Goal: Check status: Check status

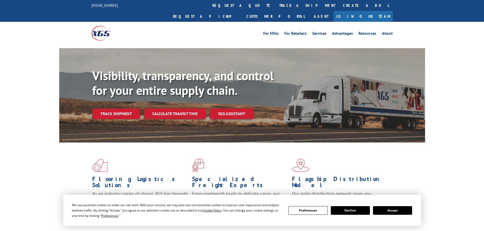
click at [114, 109] on div "Visibility, transparency, and control for your entire supply chain. Track shipm…" at bounding box center [258, 104] width 333 height 71
click at [114, 108] on link "Track shipment" at bounding box center [116, 113] width 48 height 11
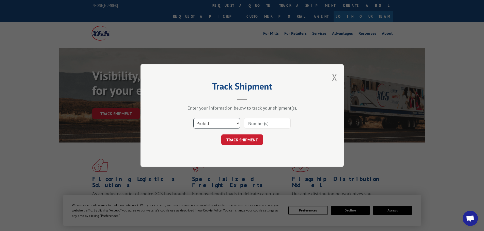
drag, startPoint x: 228, startPoint y: 122, endPoint x: 222, endPoint y: 128, distance: 8.6
click at [227, 122] on select "Select category... Probill BOL PO" at bounding box center [216, 123] width 47 height 11
select select "bol"
click at [193, 118] on select "Select category... Probill BOL PO" at bounding box center [216, 123] width 47 height 11
click at [250, 126] on input at bounding box center [267, 123] width 47 height 11
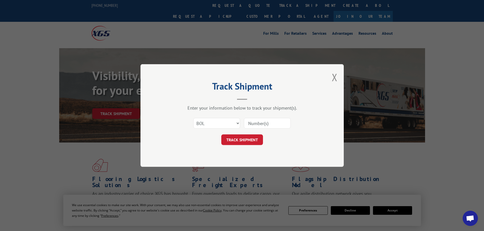
paste input "7080069"
type input "7080069"
click at [240, 138] on button "TRACK SHIPMENT" at bounding box center [242, 140] width 42 height 11
